Goal: Use online tool/utility: Utilize a website feature to perform a specific function

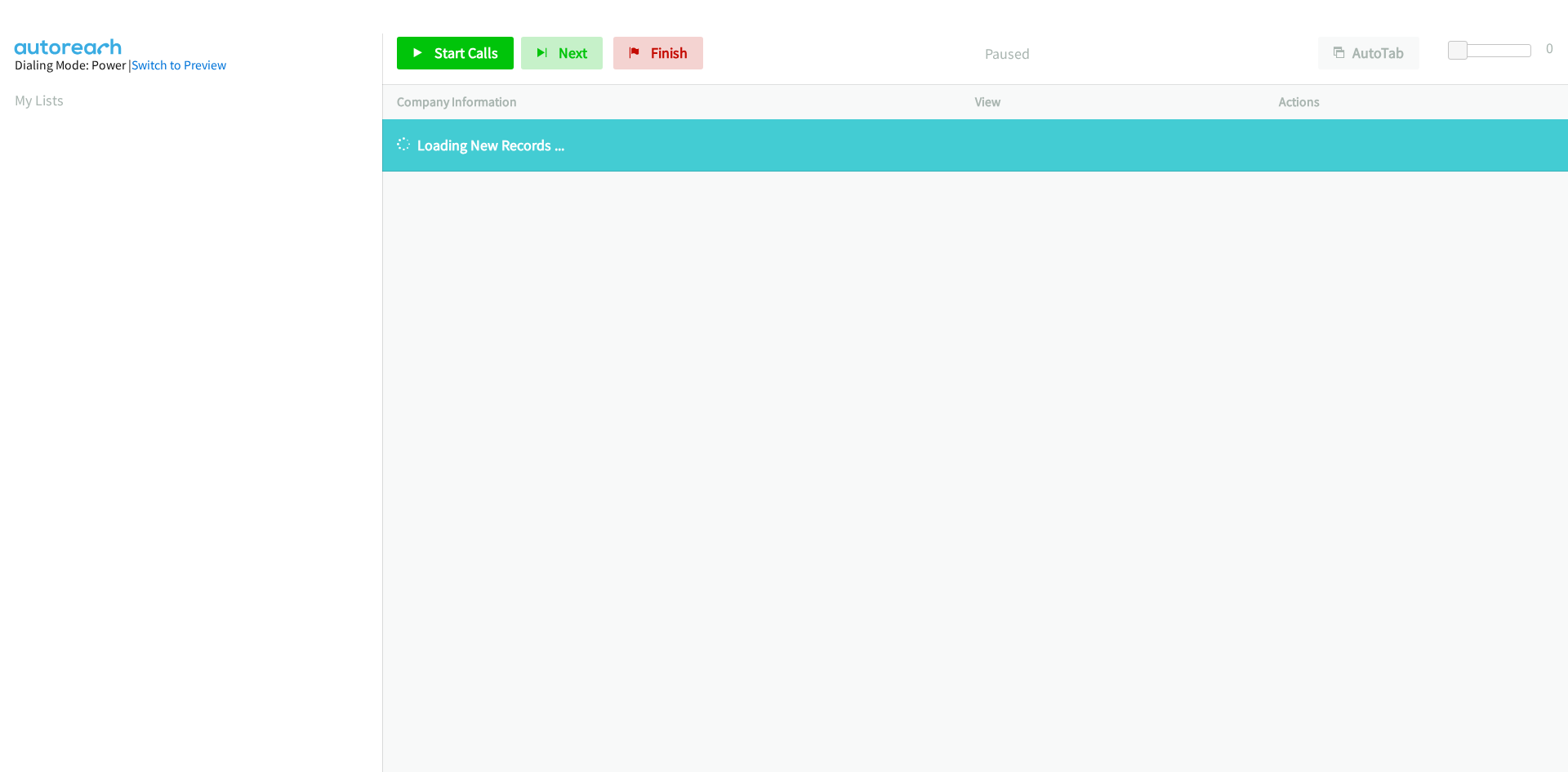
click at [1127, 149] on p "Loading New Records ..." at bounding box center [976, 145] width 1157 height 22
drag, startPoint x: 171, startPoint y: 66, endPoint x: 163, endPoint y: 88, distance: 23.4
click at [171, 66] on link "Switch to Preview" at bounding box center [179, 65] width 95 height 16
